Goal: Browse casually

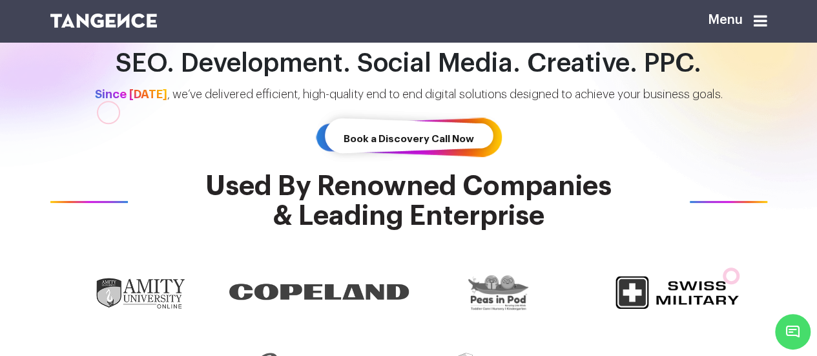
scroll to position [254, 0]
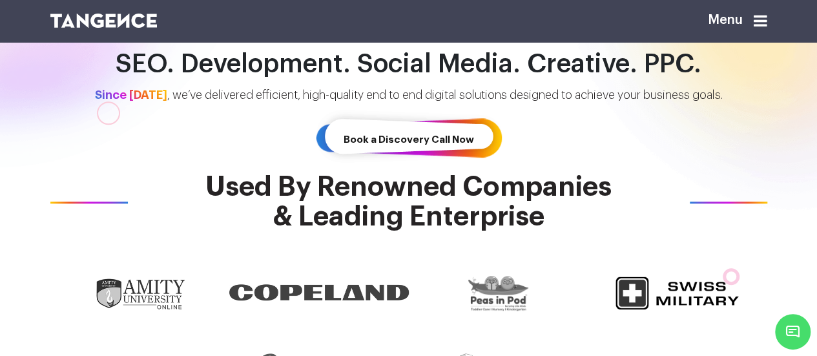
click at [328, 70] on h2 "SEO. Development. Social Media. Creative. PPC." at bounding box center [409, 64] width 736 height 29
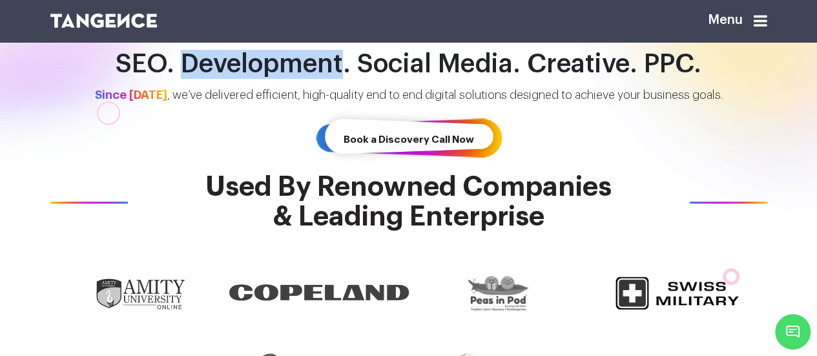
click at [328, 70] on h2 "SEO. Development. Social Media. Creative. PPC." at bounding box center [409, 64] width 736 height 29
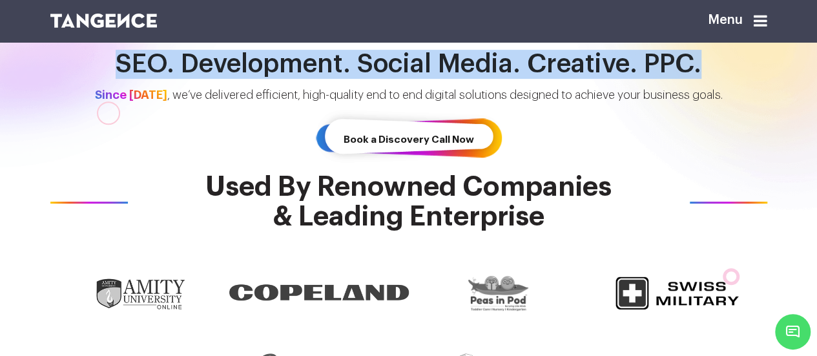
click at [328, 70] on h2 "SEO. Development. Social Media. Creative. PPC." at bounding box center [409, 64] width 736 height 29
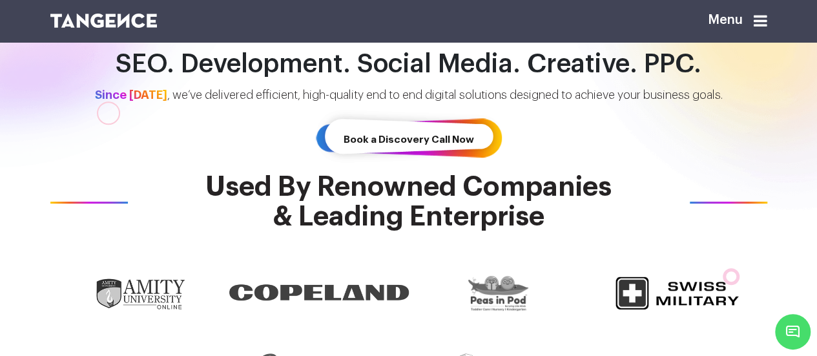
click at [361, 90] on p "Since 2001 , we’ve delivered efficient, high-quality end to end digital solutio…" at bounding box center [408, 95] width 689 height 17
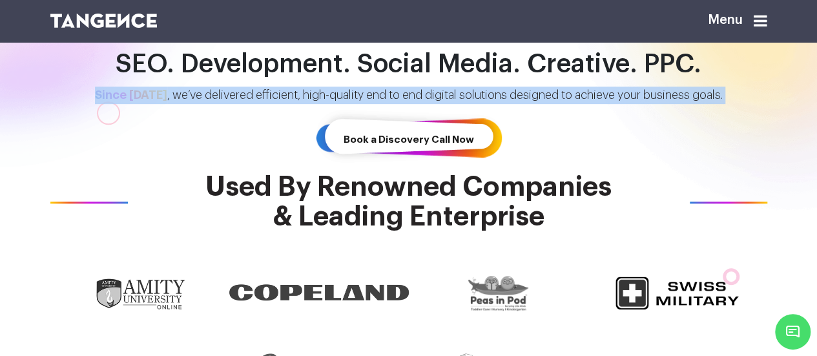
click at [361, 90] on p "Since 2001 , we’ve delivered efficient, high-quality end to end digital solutio…" at bounding box center [408, 95] width 689 height 17
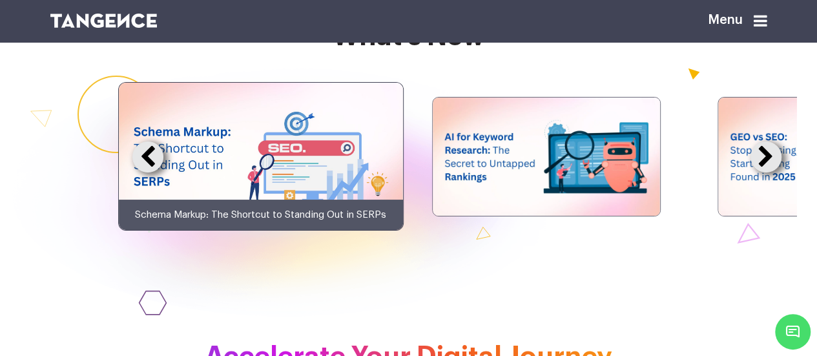
scroll to position [2401, 0]
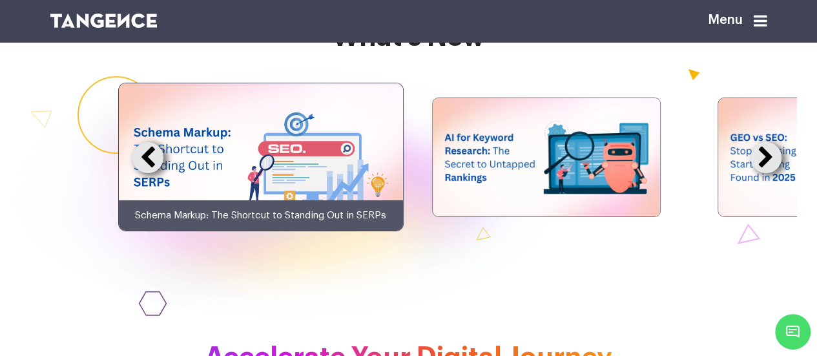
click at [781, 173] on button at bounding box center [765, 157] width 31 height 31
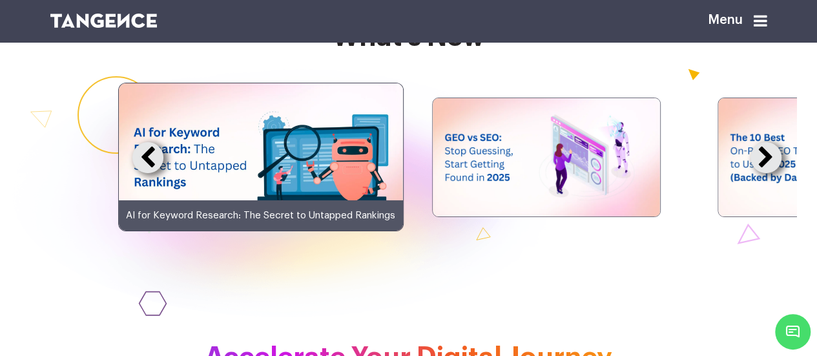
click at [781, 173] on button at bounding box center [765, 157] width 31 height 31
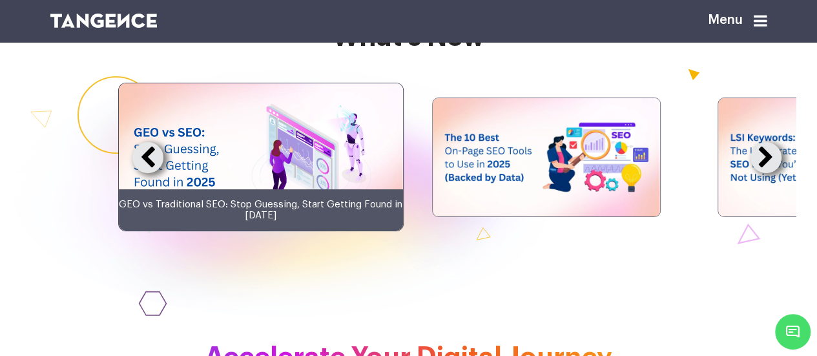
click at [781, 173] on button at bounding box center [765, 157] width 31 height 31
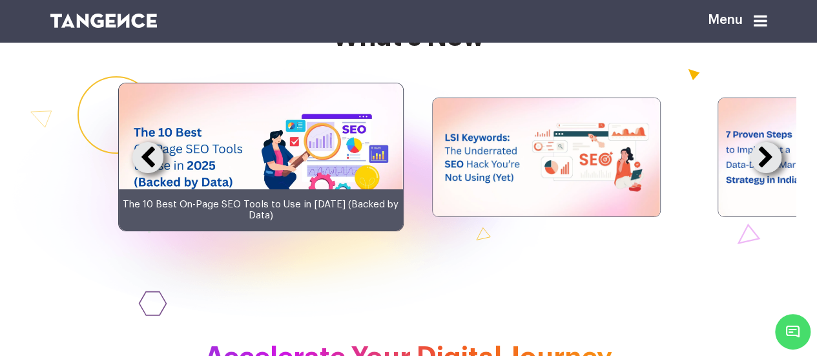
click at [781, 173] on button at bounding box center [765, 157] width 31 height 31
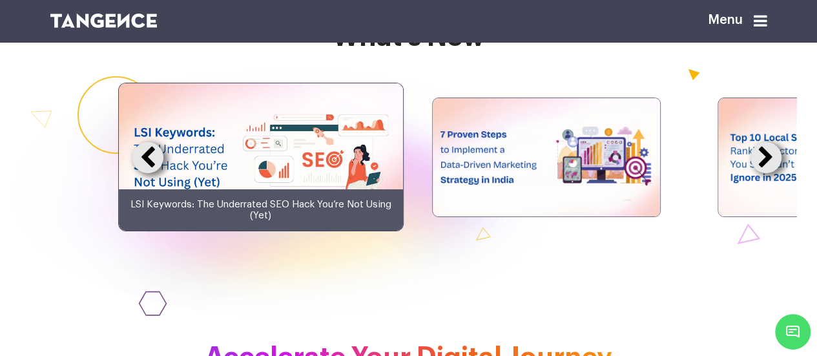
click at [781, 173] on button at bounding box center [765, 157] width 31 height 31
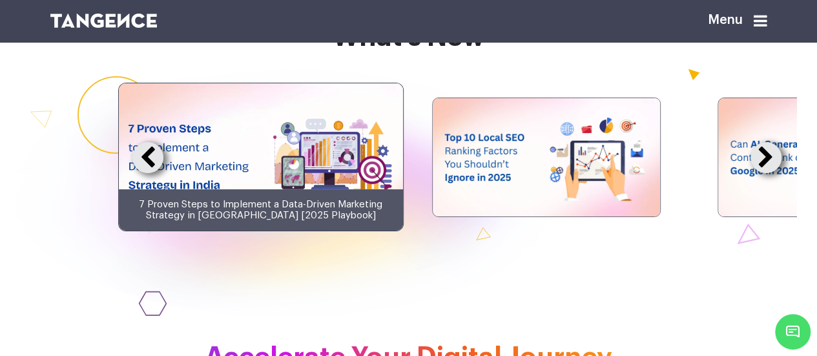
click at [781, 173] on button at bounding box center [765, 157] width 31 height 31
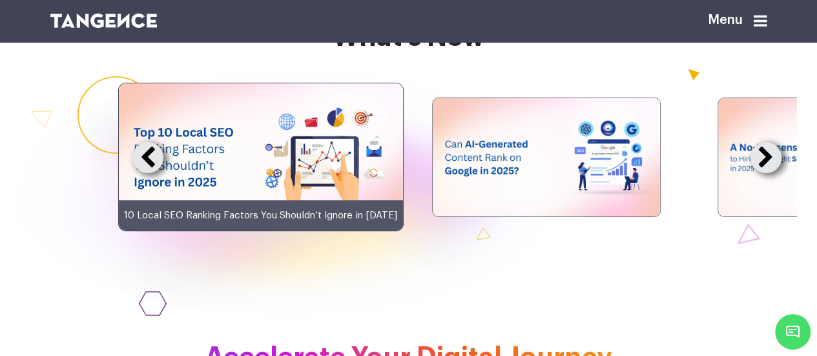
click at [781, 173] on button at bounding box center [765, 157] width 31 height 31
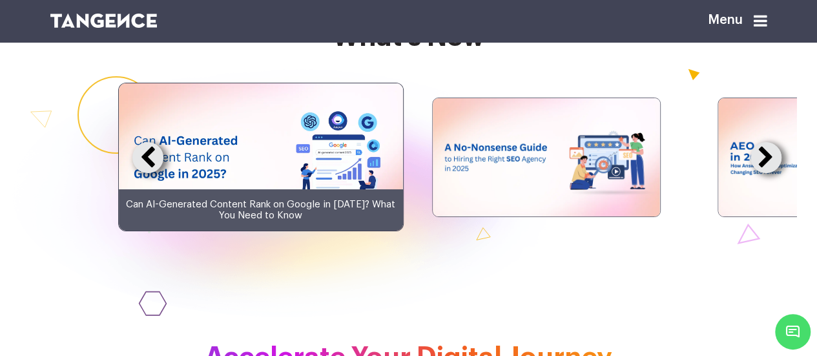
click at [781, 173] on button at bounding box center [765, 157] width 31 height 31
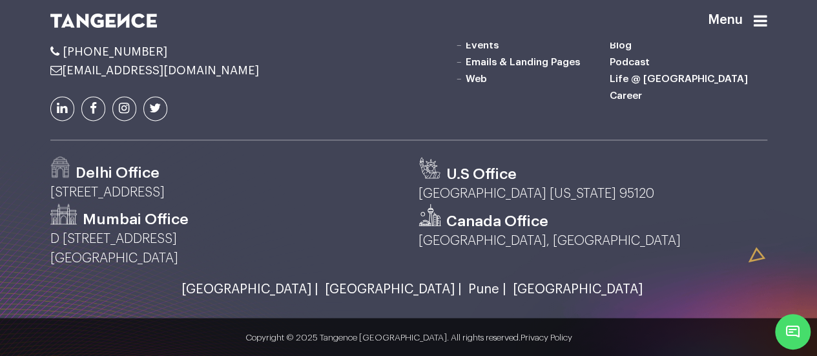
scroll to position [3046, 0]
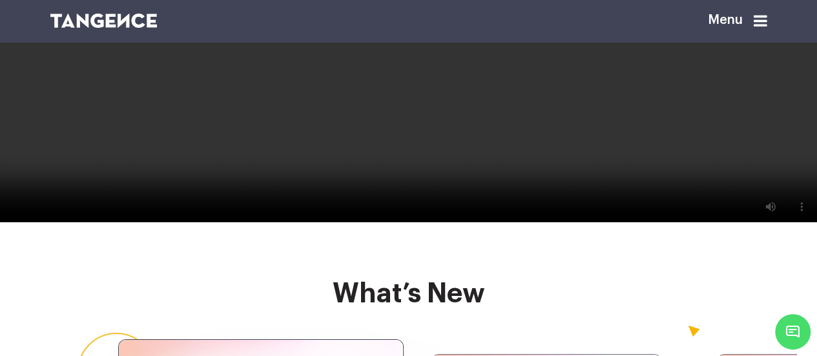
scroll to position [2125, 0]
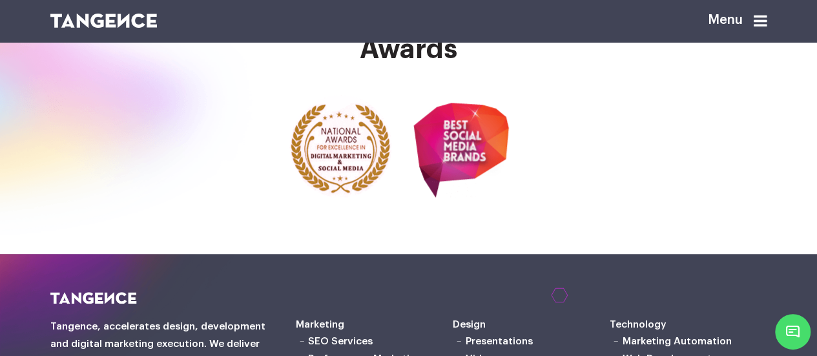
scroll to position [3015, 0]
